Goal: Navigation & Orientation: Find specific page/section

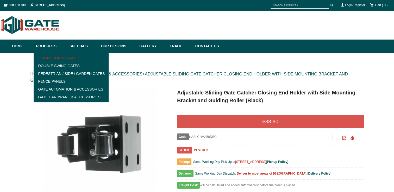
click at [53, 58] on link "Single Sliding Gates" at bounding box center [71, 58] width 72 height 8
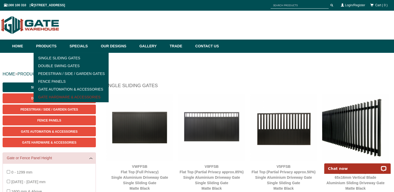
click at [51, 95] on link "Gate Hardware & Accessories" at bounding box center [71, 97] width 72 height 8
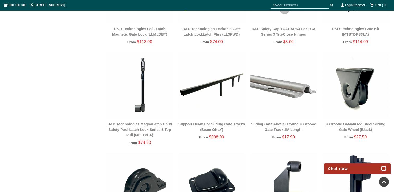
scroll to position [368, 0]
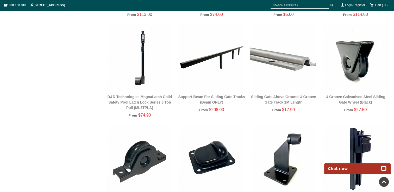
click at [287, 61] on img at bounding box center [284, 58] width 67 height 67
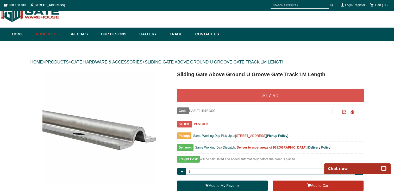
scroll to position [8, 0]
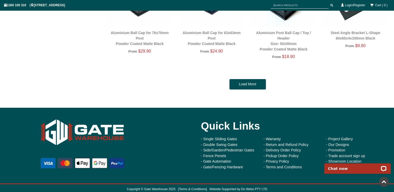
scroll to position [1051, 0]
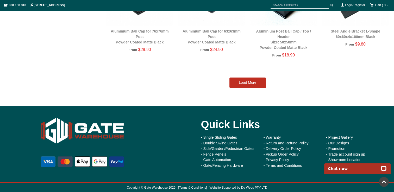
click at [243, 83] on link "Load More" at bounding box center [248, 83] width 37 height 10
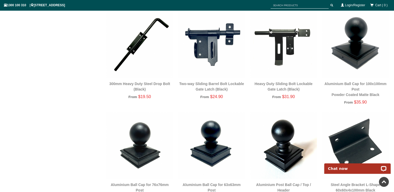
scroll to position [884, 0]
